Goal: Navigation & Orientation: Find specific page/section

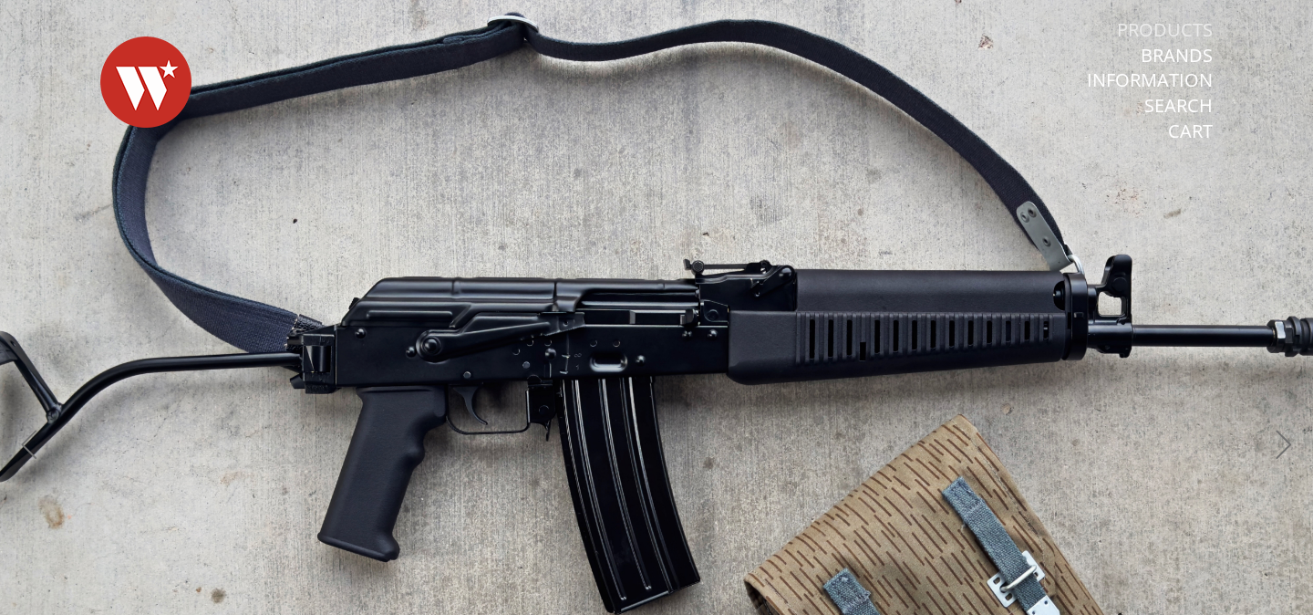
click at [1174, 27] on link "Products" at bounding box center [1165, 30] width 96 height 24
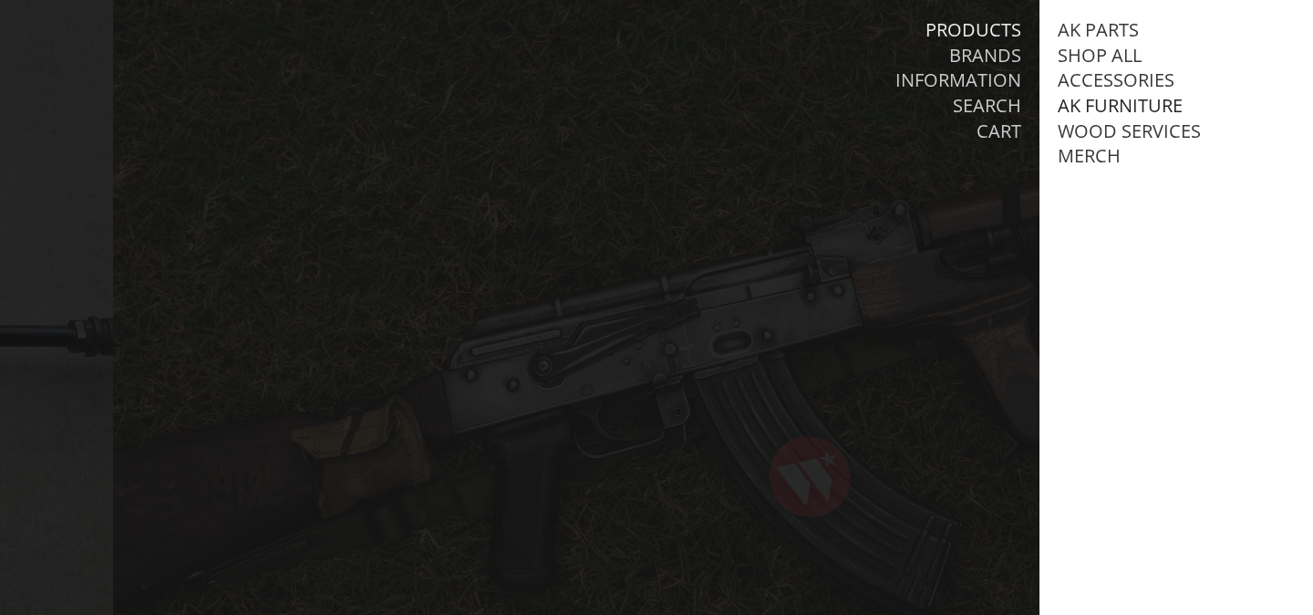
click at [1095, 103] on link "AK Furniture" at bounding box center [1120, 106] width 125 height 24
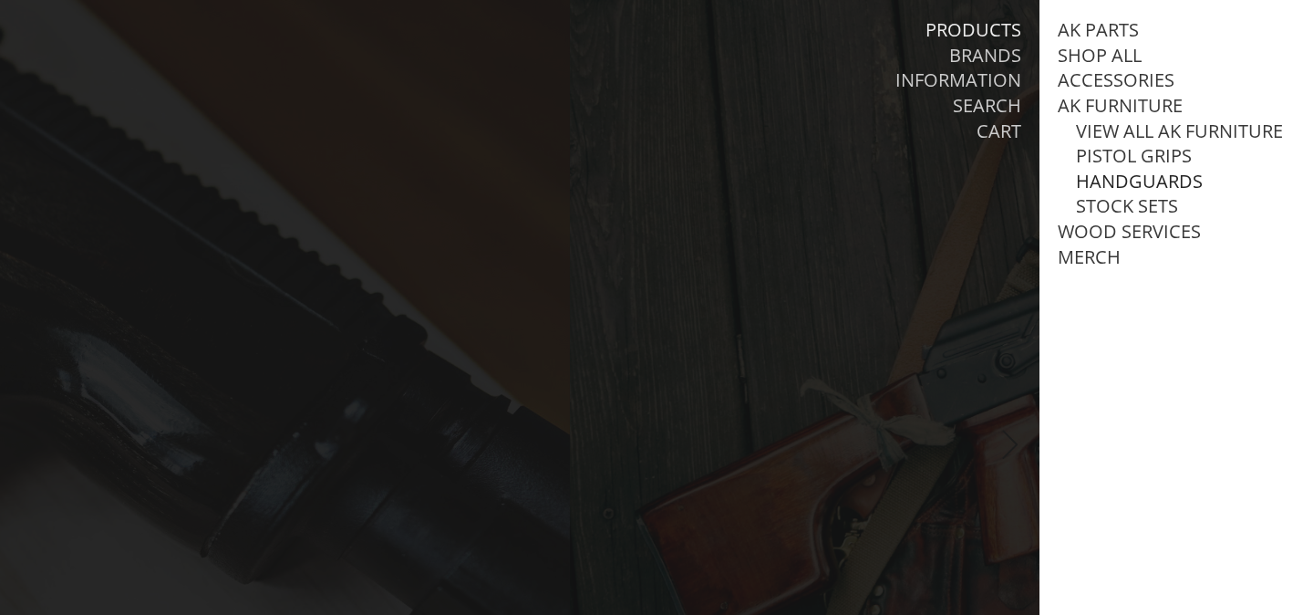
click at [1098, 182] on link "Handguards" at bounding box center [1139, 182] width 127 height 24
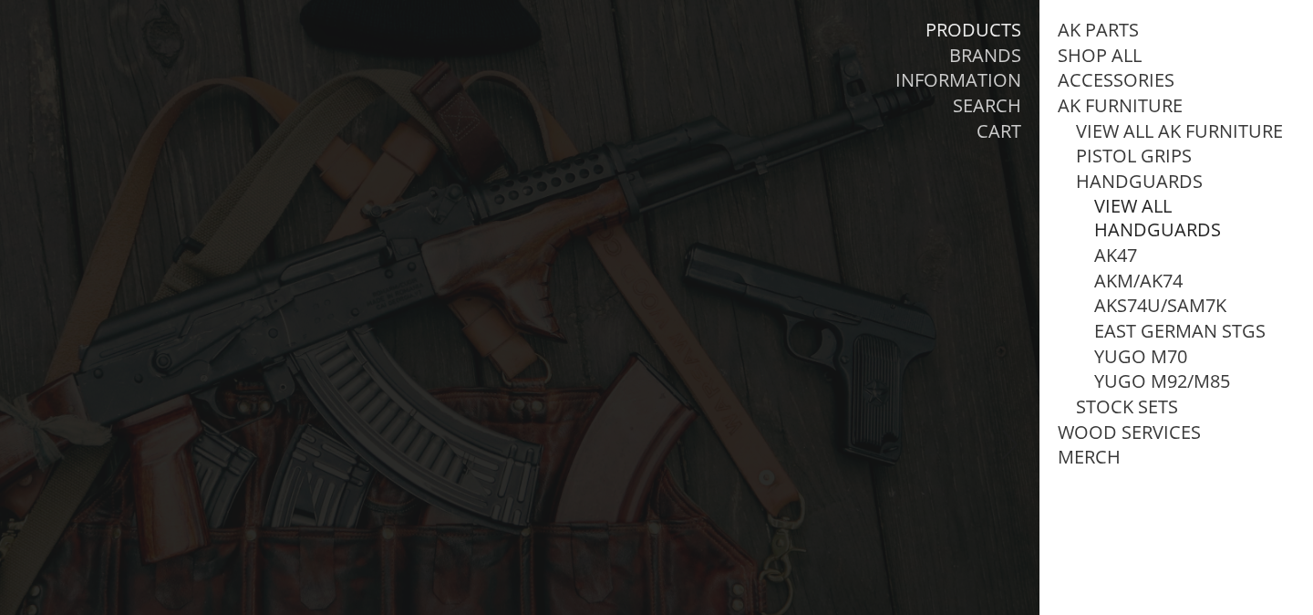
click at [1118, 205] on link "View all Handguards" at bounding box center [1194, 217] width 201 height 47
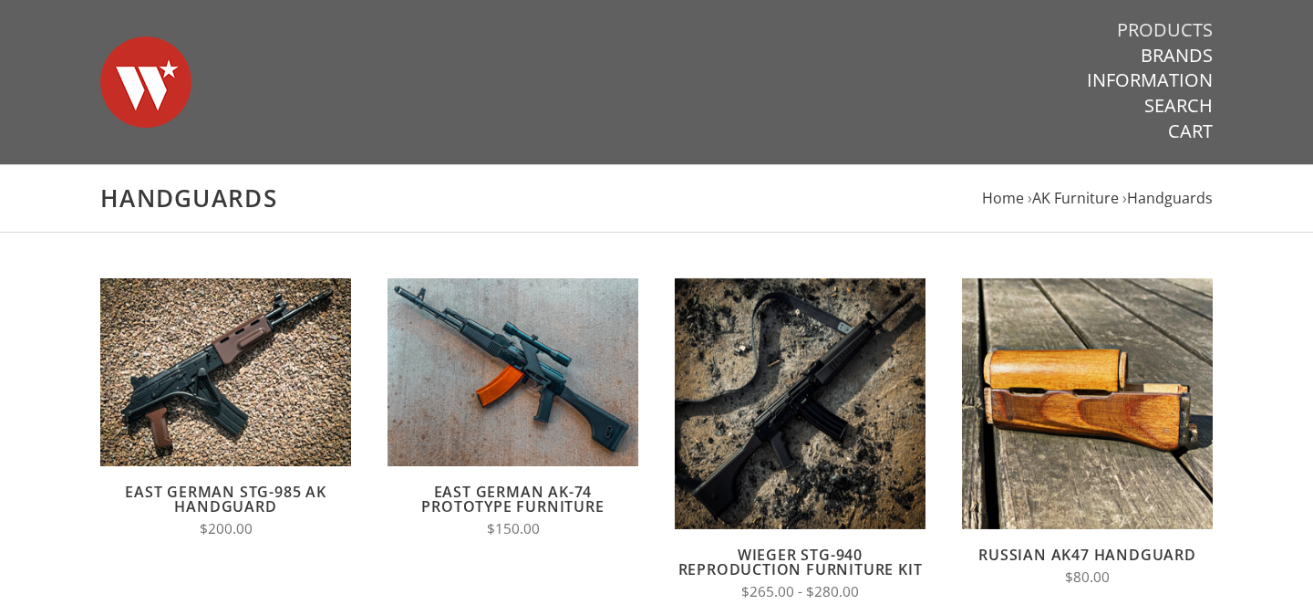
click at [1166, 23] on link "Products" at bounding box center [1165, 30] width 96 height 24
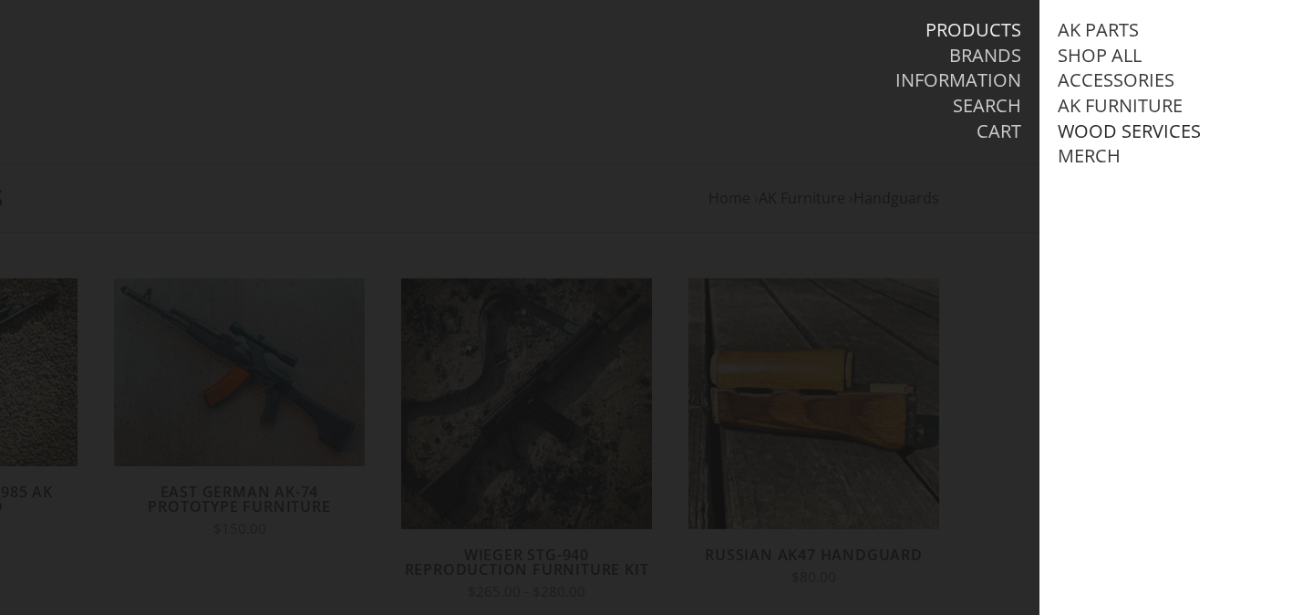
click at [1131, 131] on link "Wood Services" at bounding box center [1129, 131] width 143 height 24
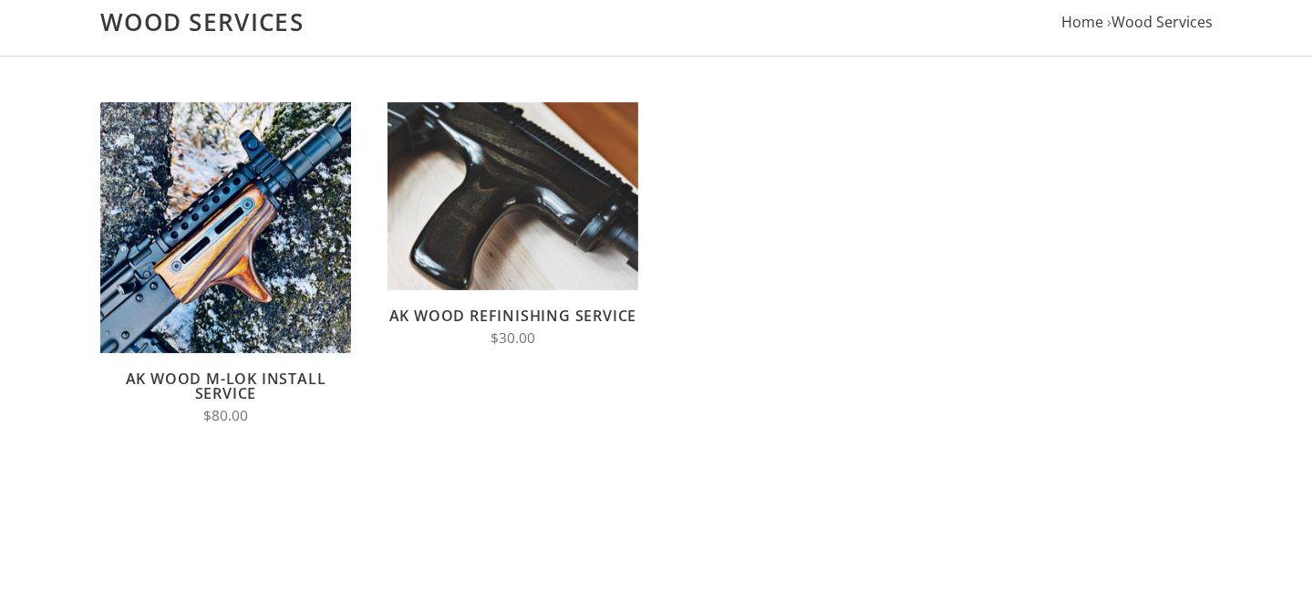
scroll to position [181, 0]
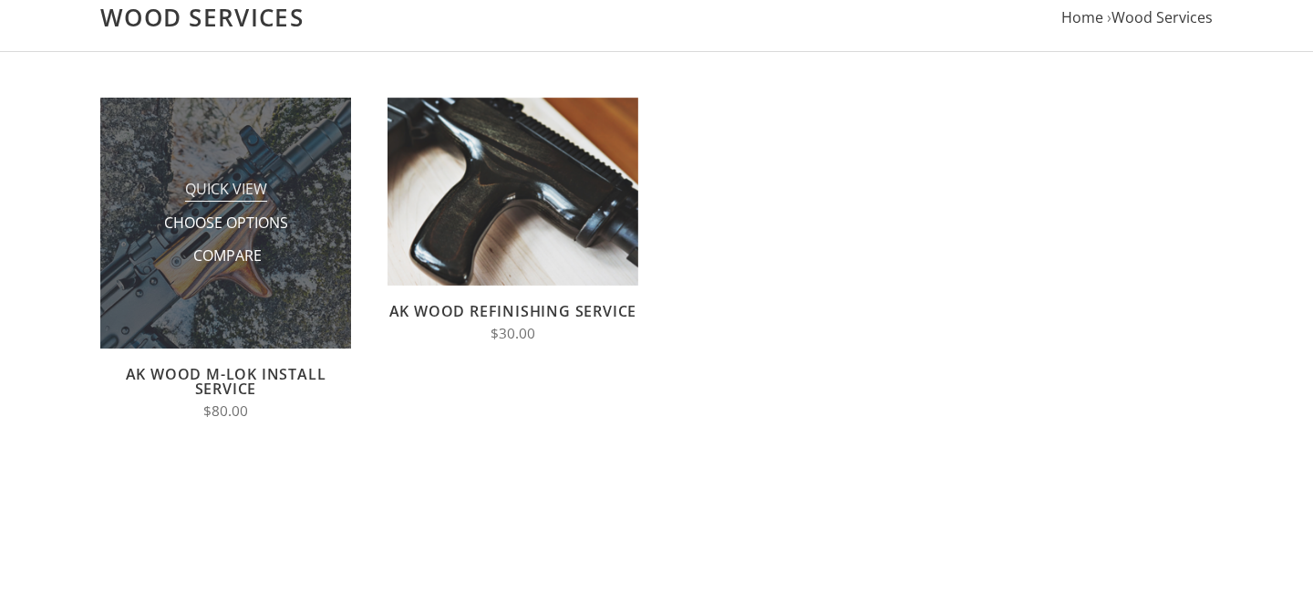
click at [227, 191] on span "Quick View" at bounding box center [226, 190] width 82 height 23
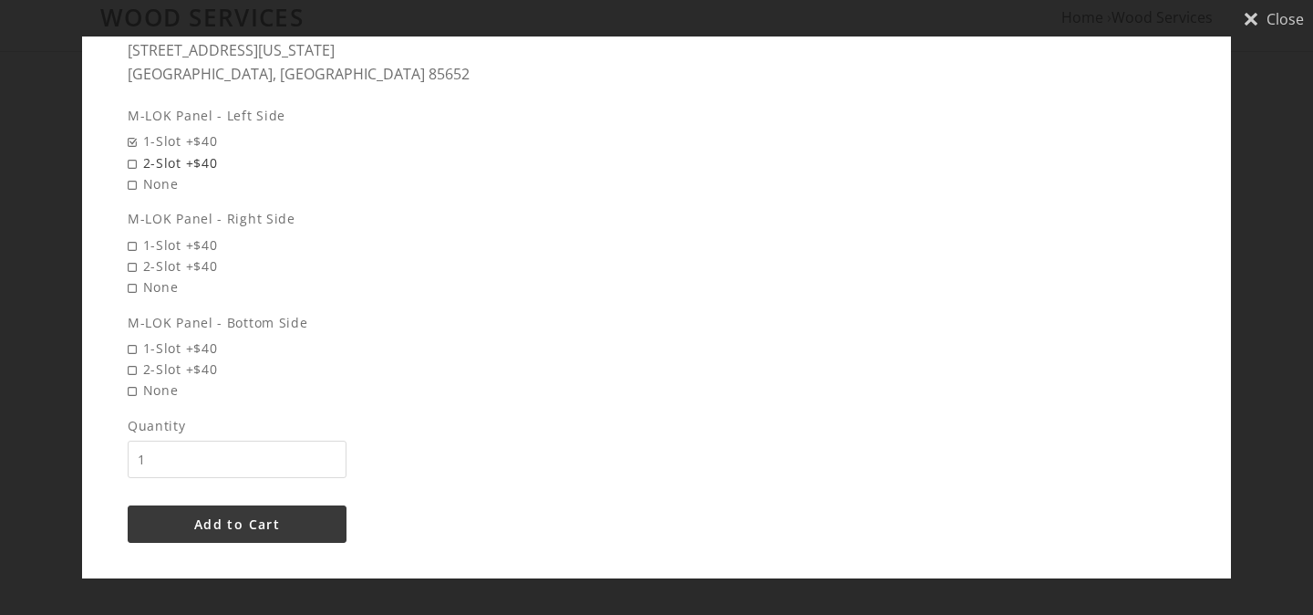
scroll to position [1003, 0]
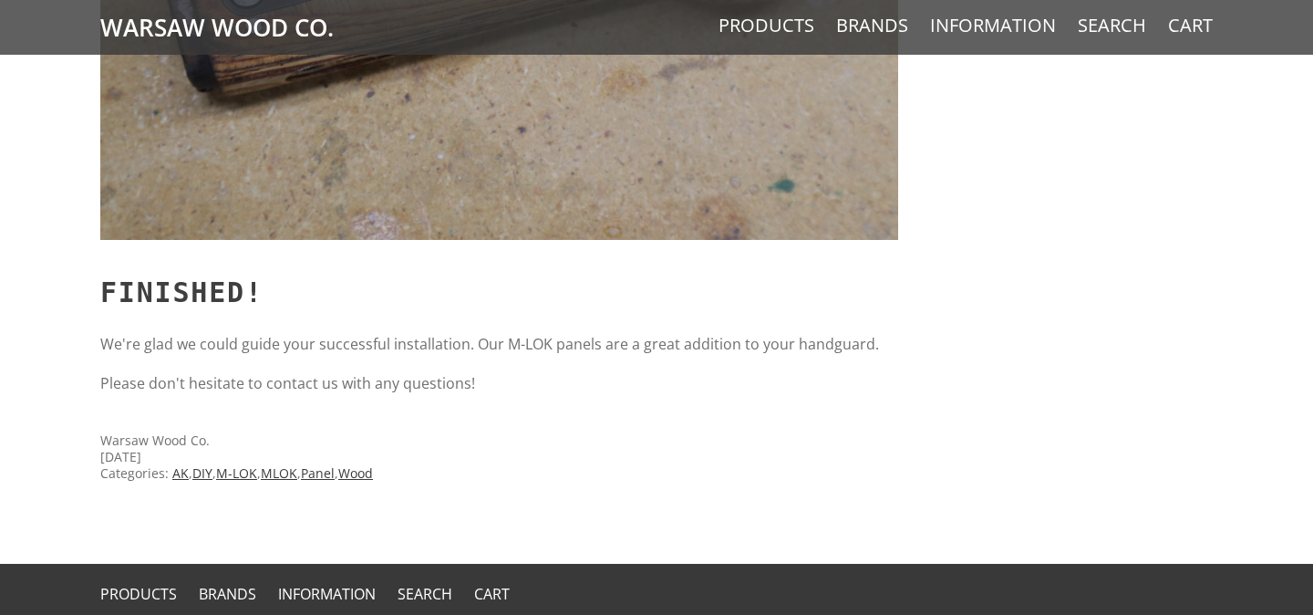
scroll to position [13362, 0]
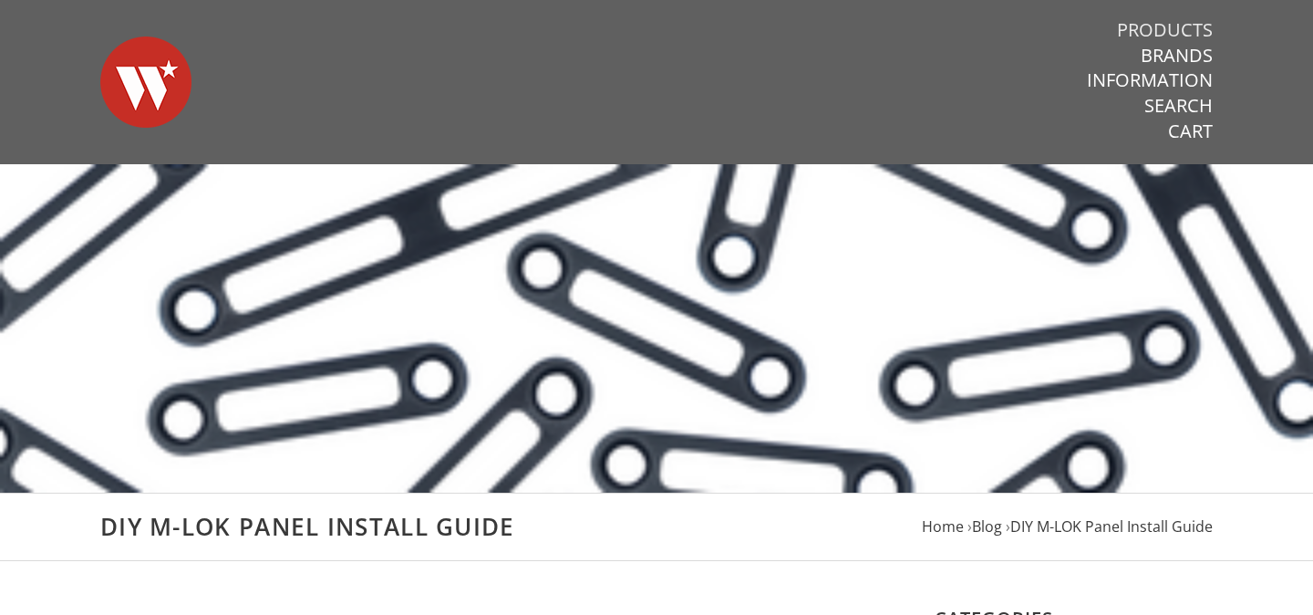
click at [1142, 27] on link "Products" at bounding box center [1165, 30] width 96 height 24
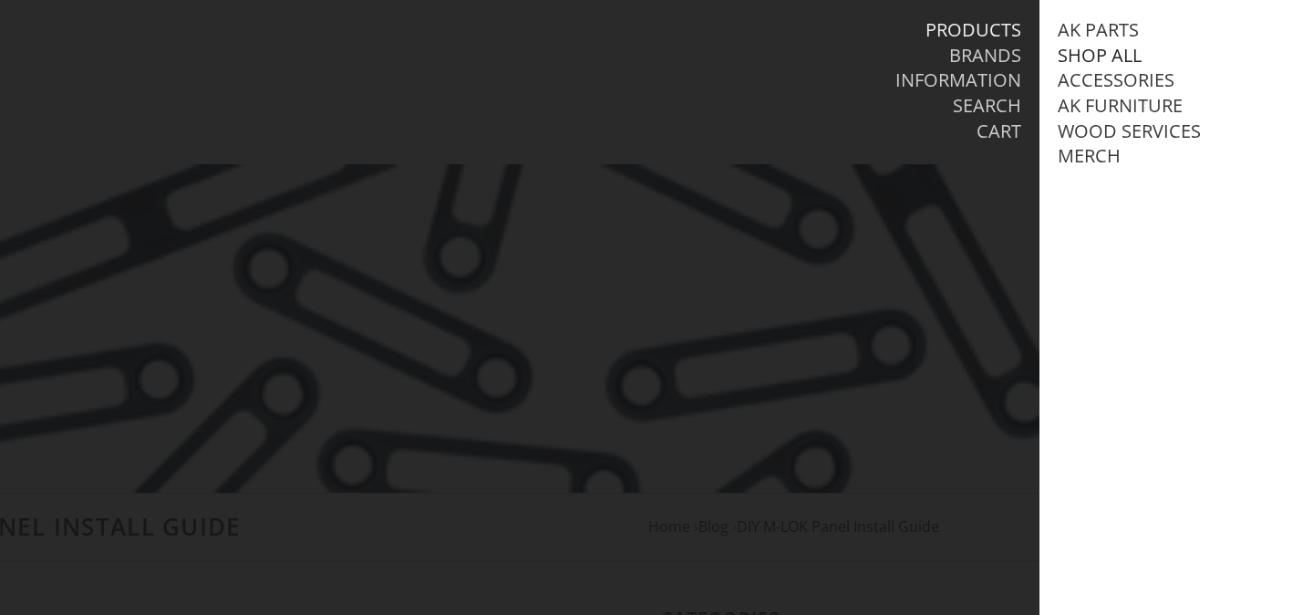
click at [1110, 59] on link "Shop All" at bounding box center [1100, 56] width 84 height 24
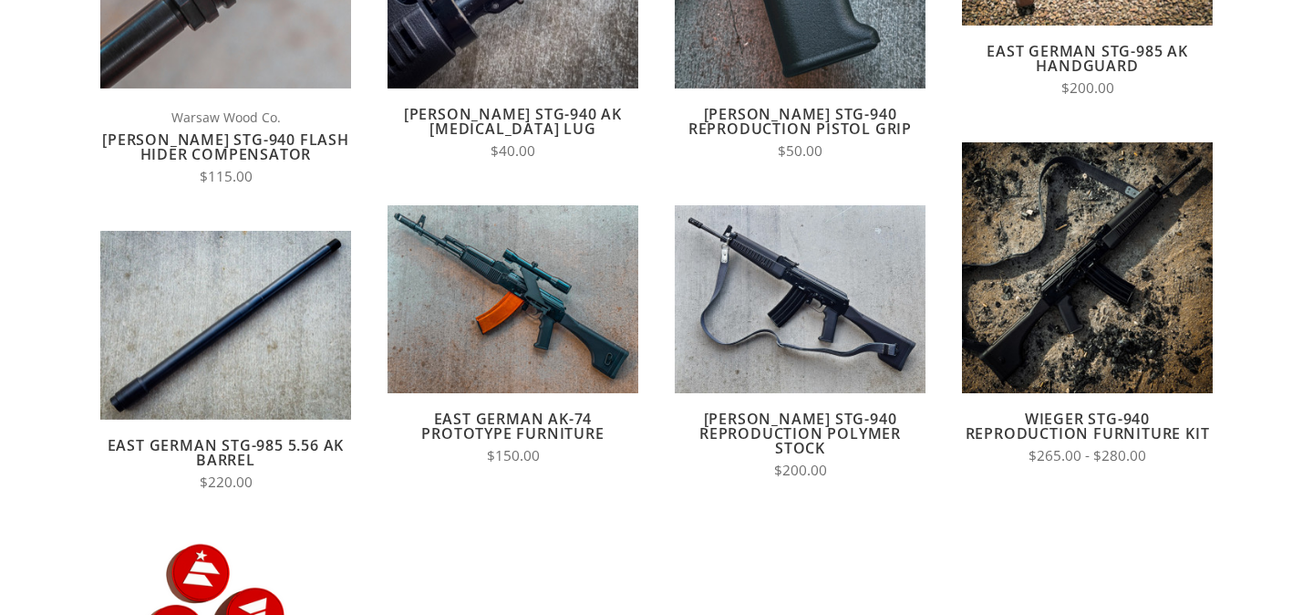
scroll to position [846, 0]
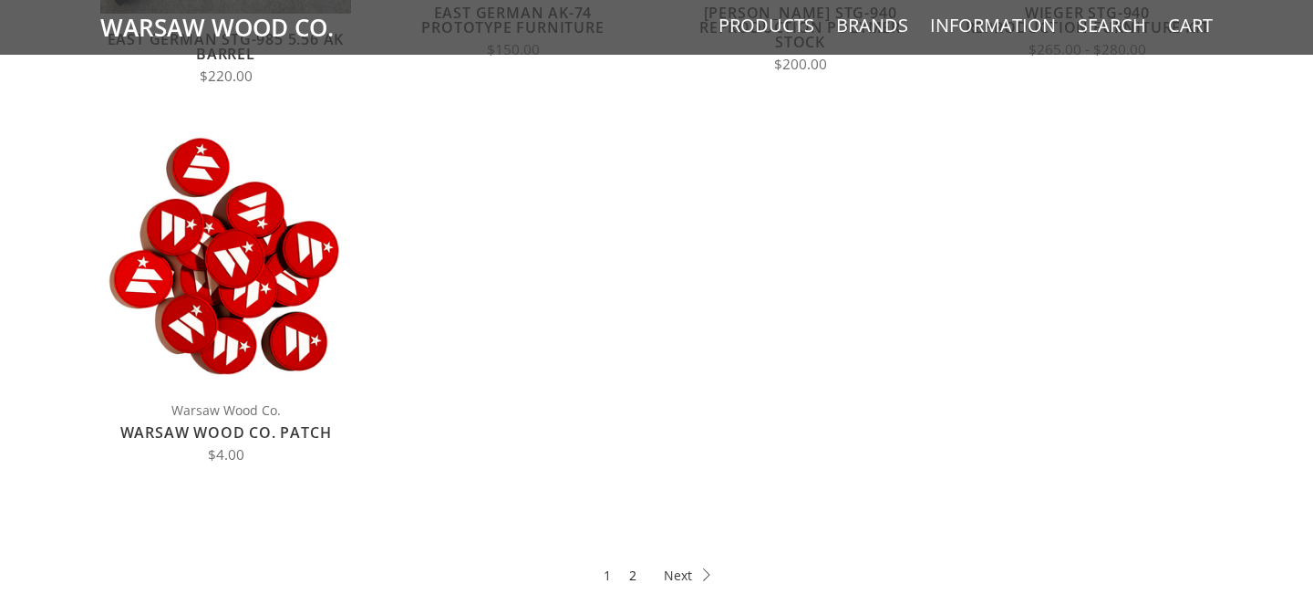
click at [632, 573] on link "2" at bounding box center [632, 574] width 7 height 21
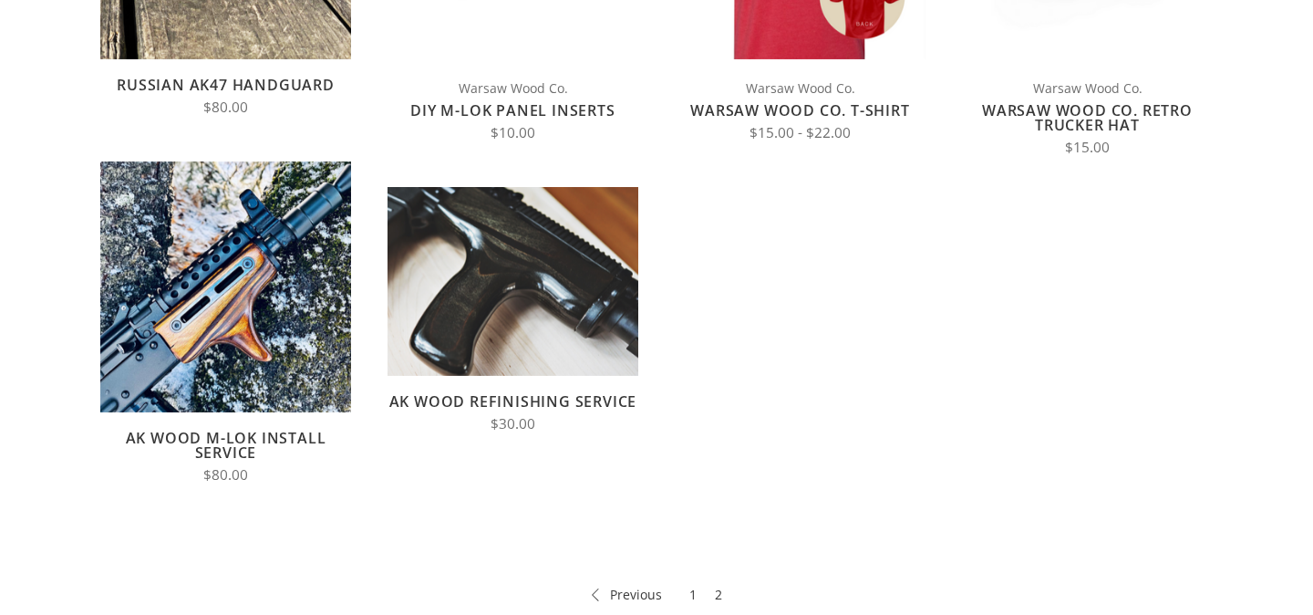
scroll to position [115, 0]
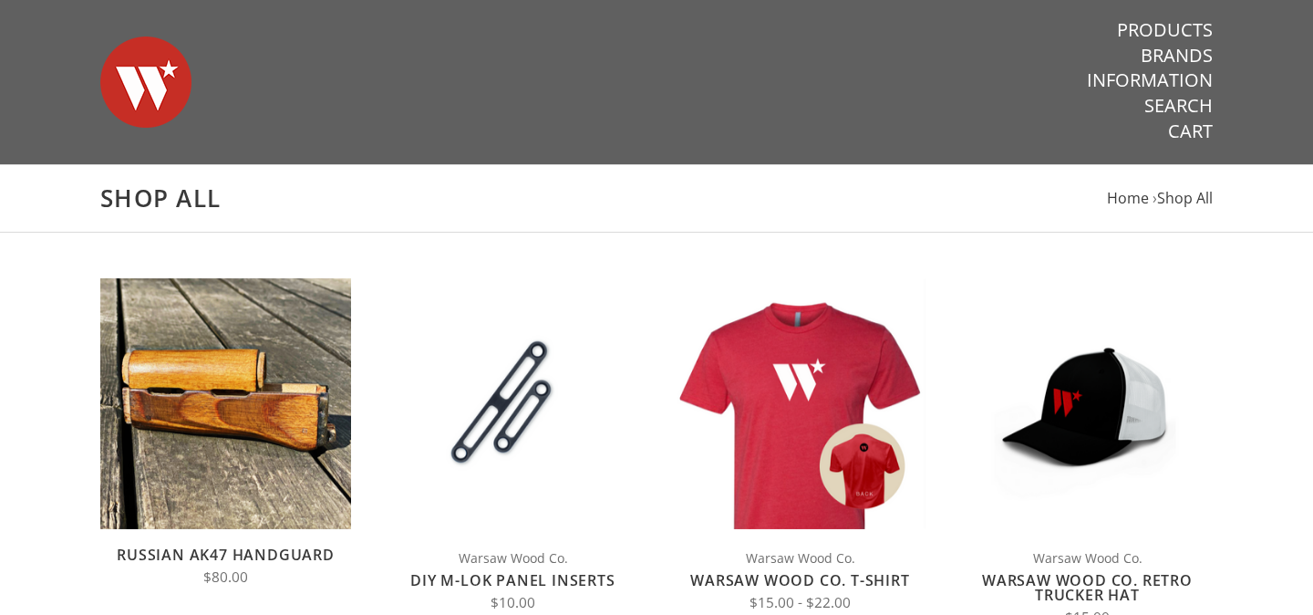
scroll to position [115, 0]
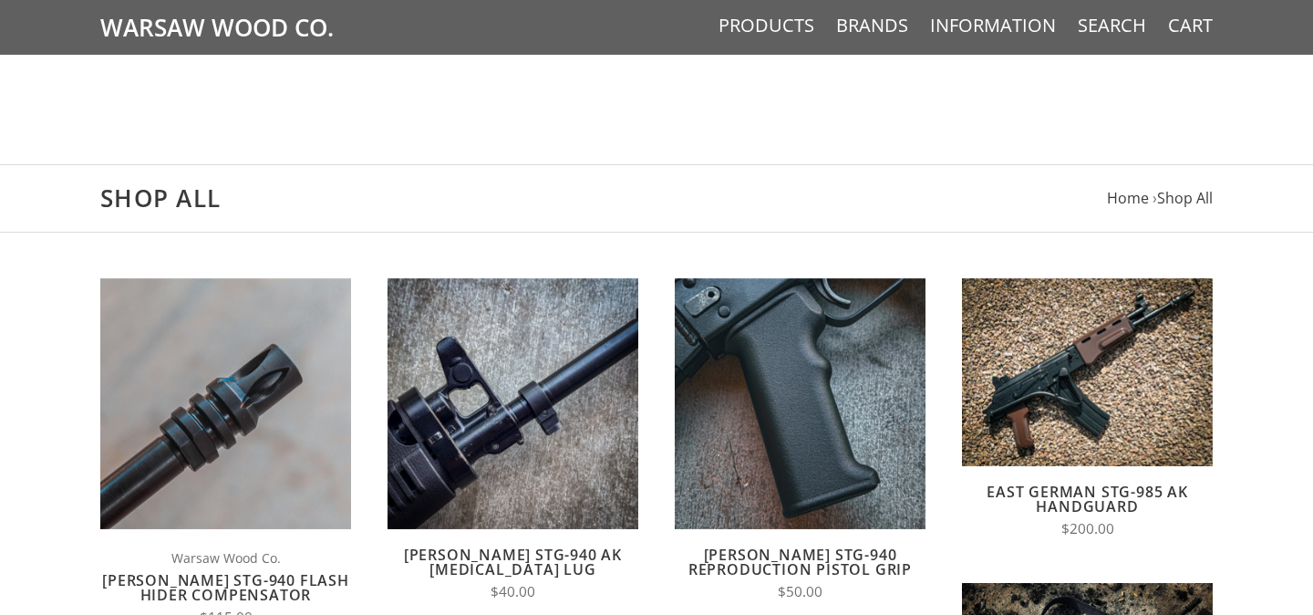
scroll to position [846, 0]
